Goal: Navigation & Orientation: Find specific page/section

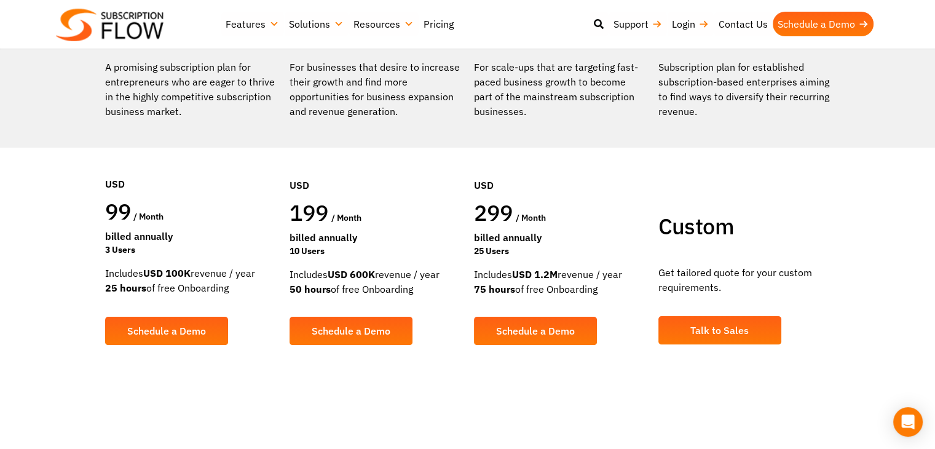
scroll to position [246, 0]
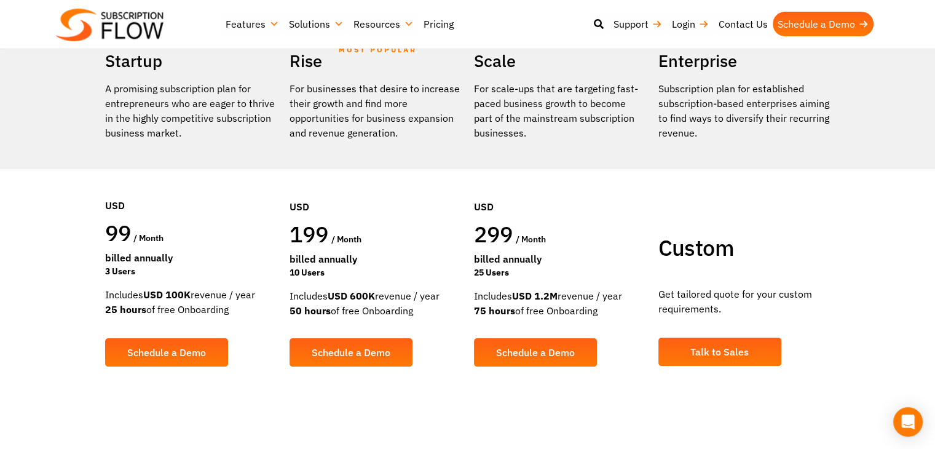
drag, startPoint x: 107, startPoint y: 310, endPoint x: 232, endPoint y: 300, distance: 125.7
click at [232, 300] on div "Includes USD 100K revenue / year 25 hours of free Onboarding" at bounding box center [191, 301] width 172 height 29
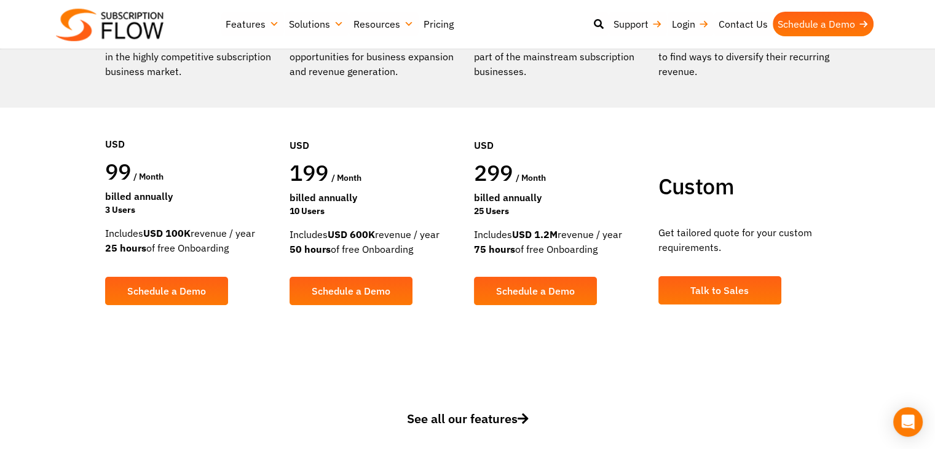
scroll to position [184, 0]
